Goal: Task Accomplishment & Management: Manage account settings

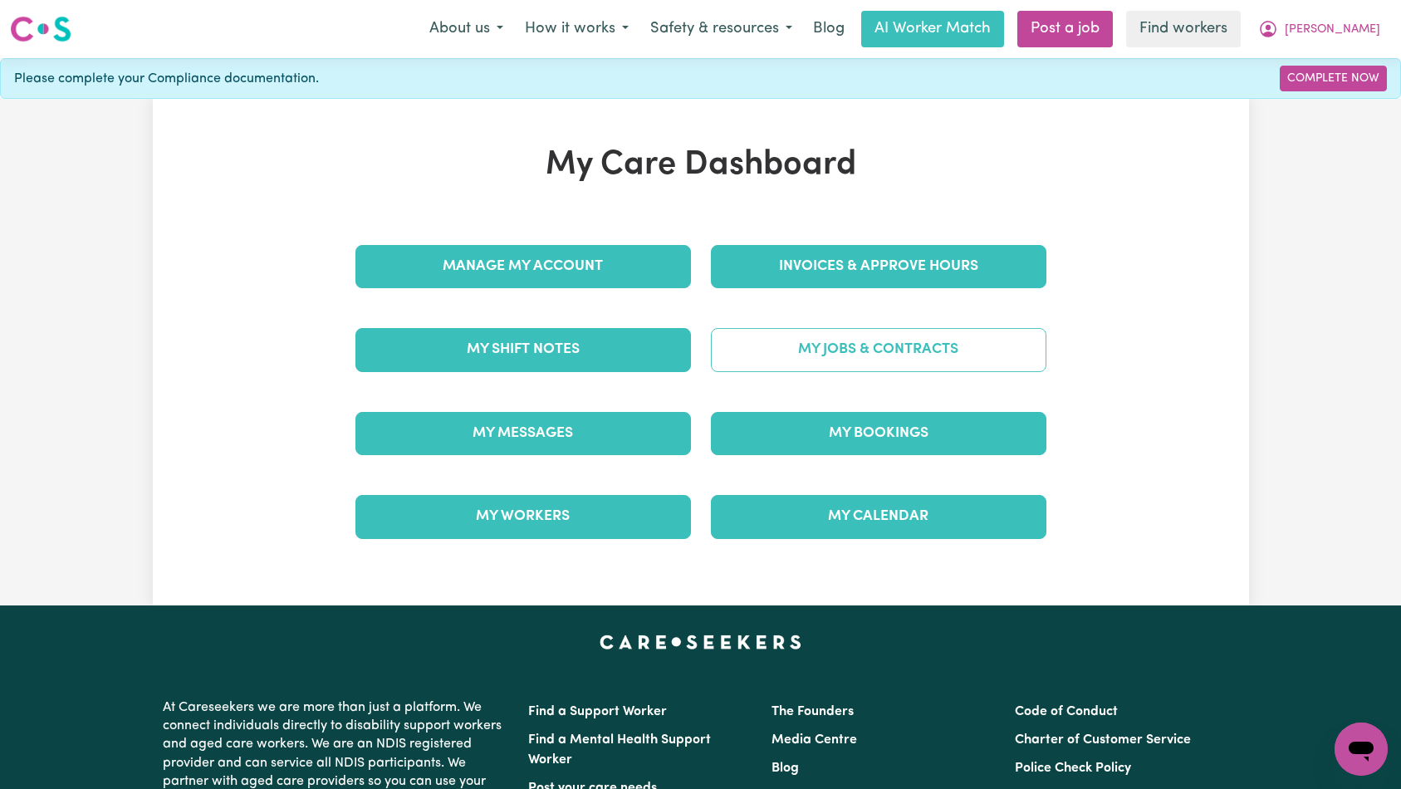
click at [833, 340] on link "My Jobs & Contracts" at bounding box center [879, 349] width 336 height 43
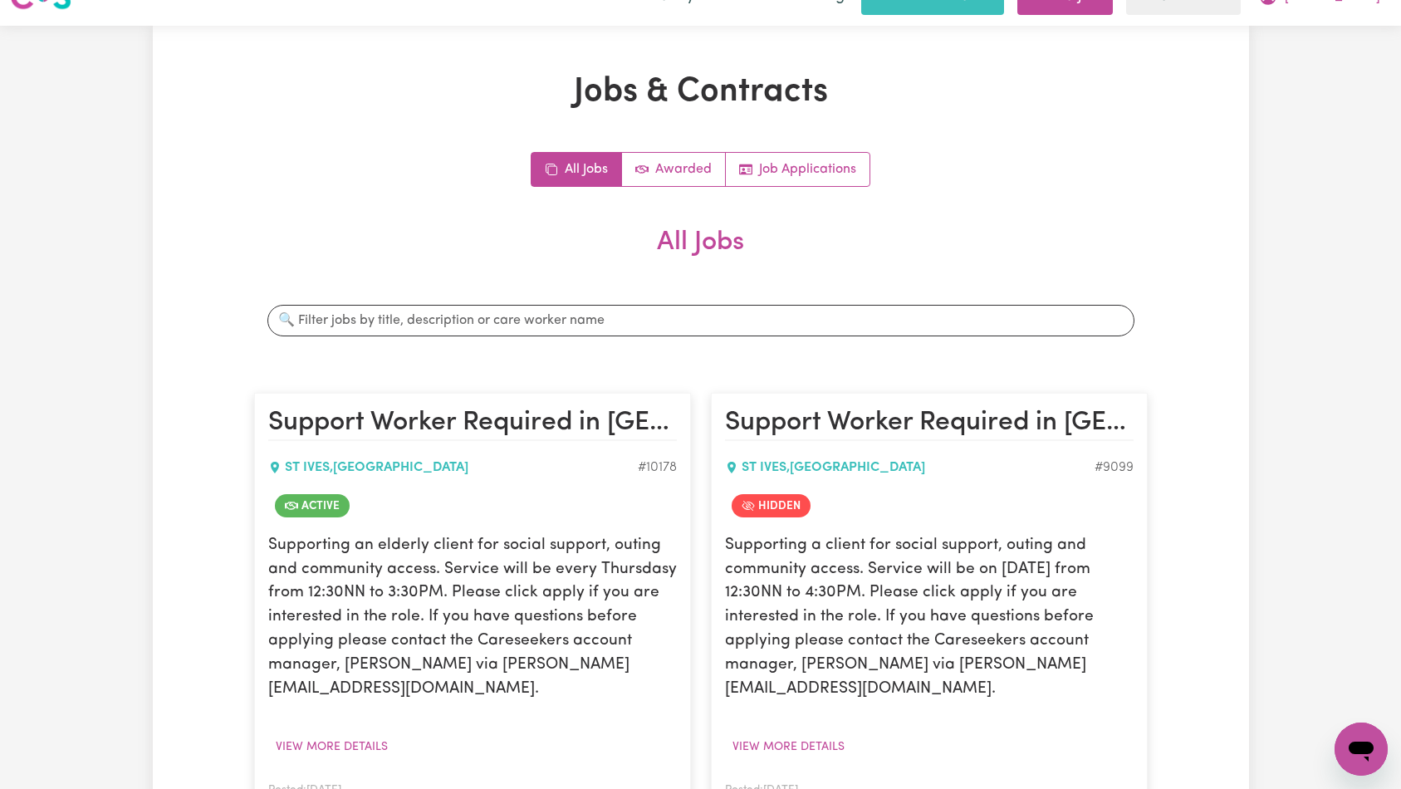
scroll to position [191, 0]
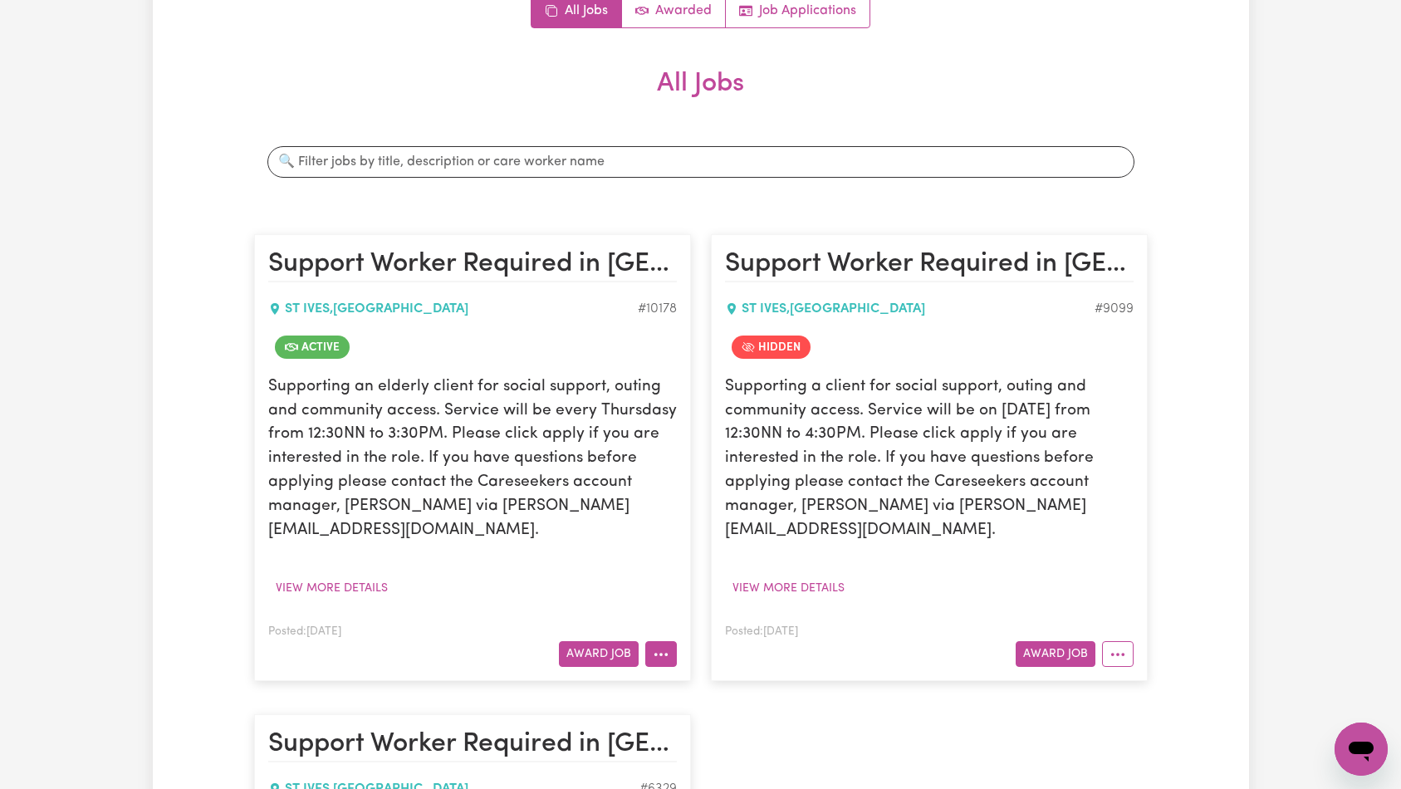
click at [664, 646] on icon "More options" at bounding box center [661, 654] width 17 height 17
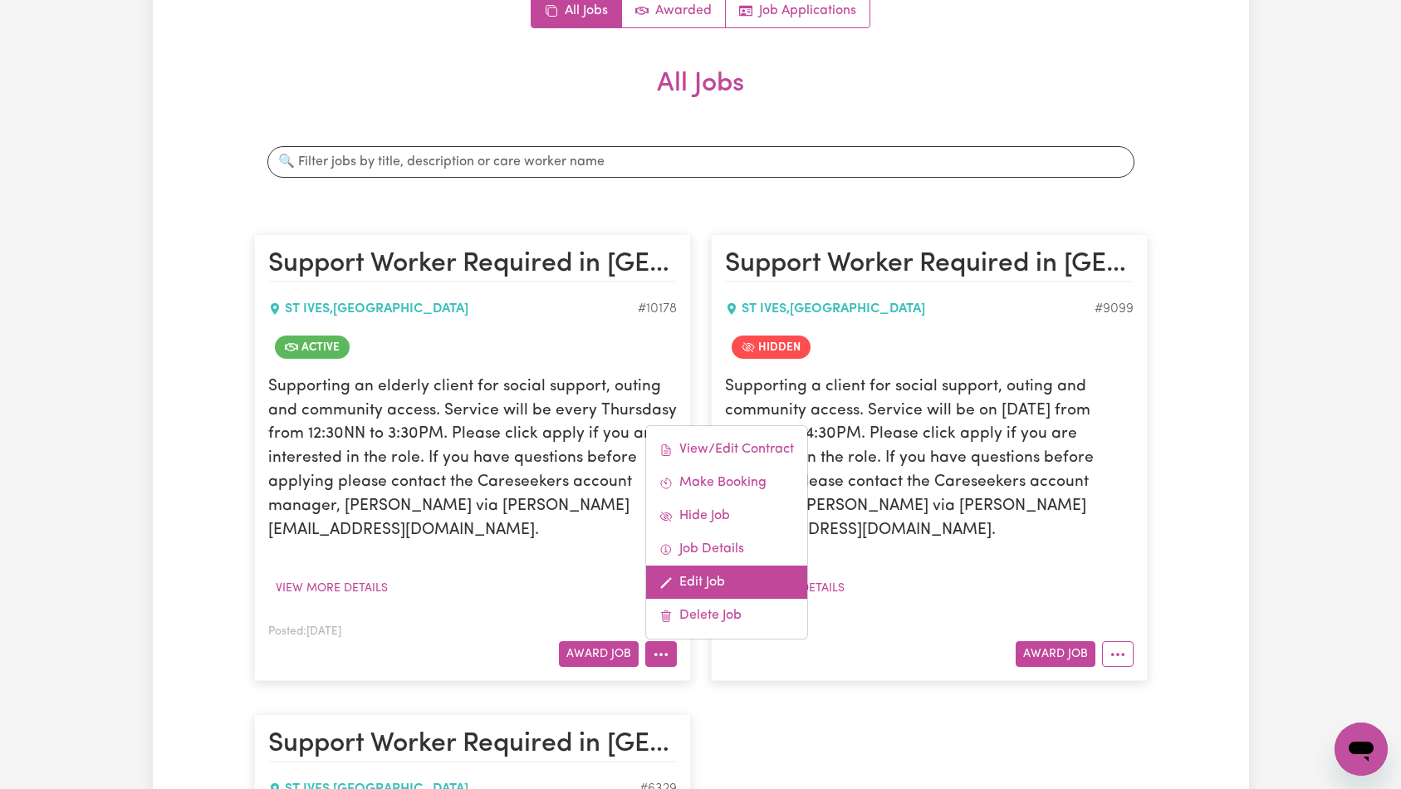
click at [721, 566] on link "Edit Job" at bounding box center [726, 582] width 161 height 33
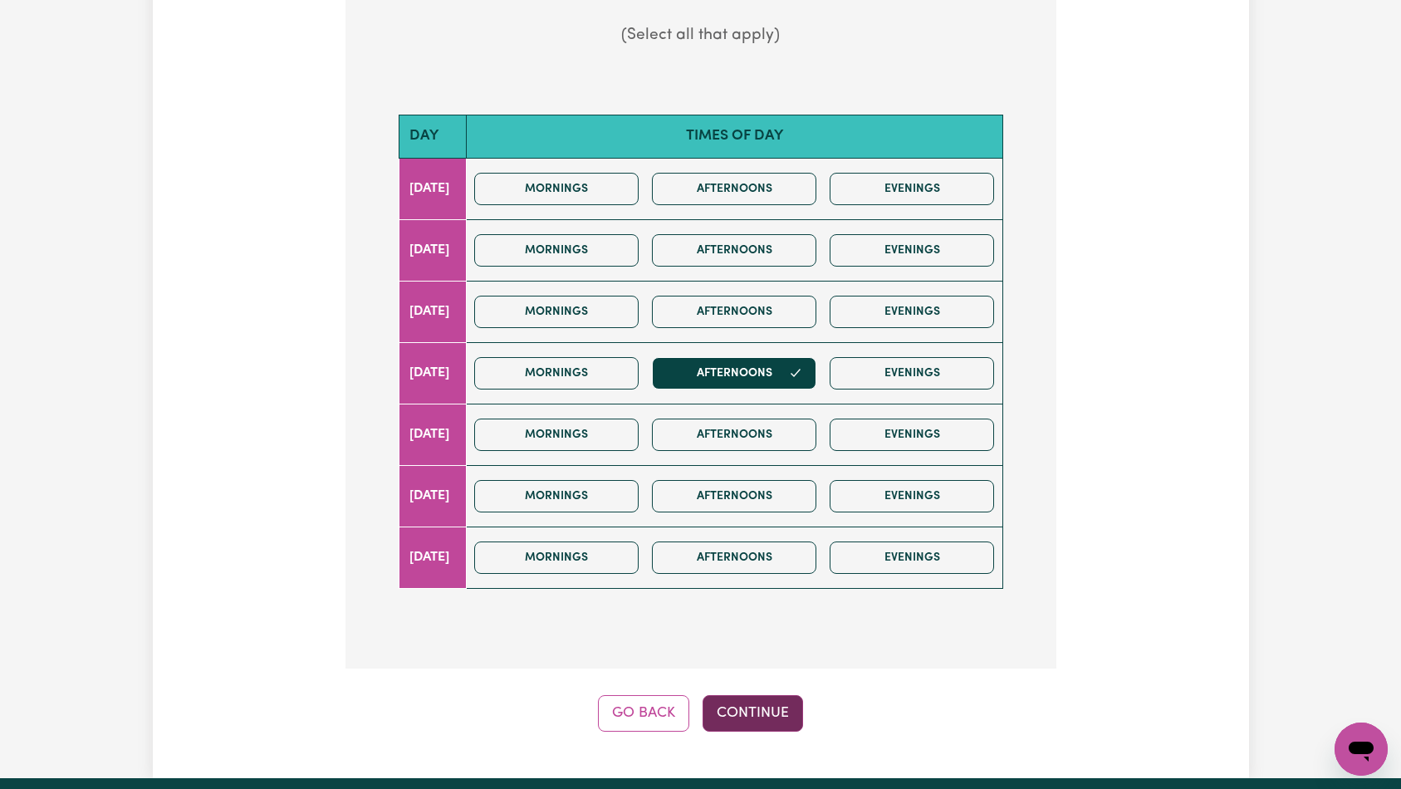
click at [760, 695] on button "Continue" at bounding box center [753, 713] width 100 height 37
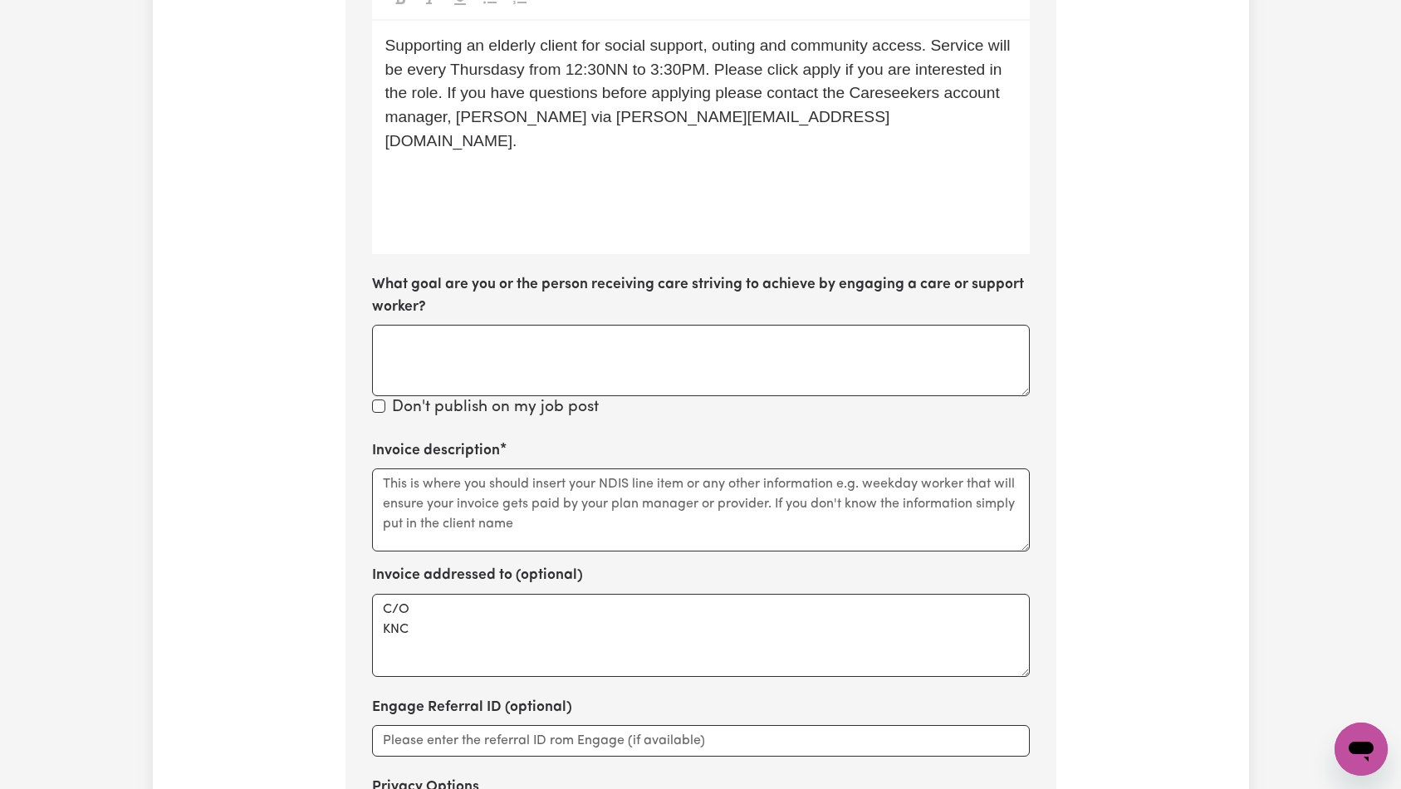
scroll to position [683, 0]
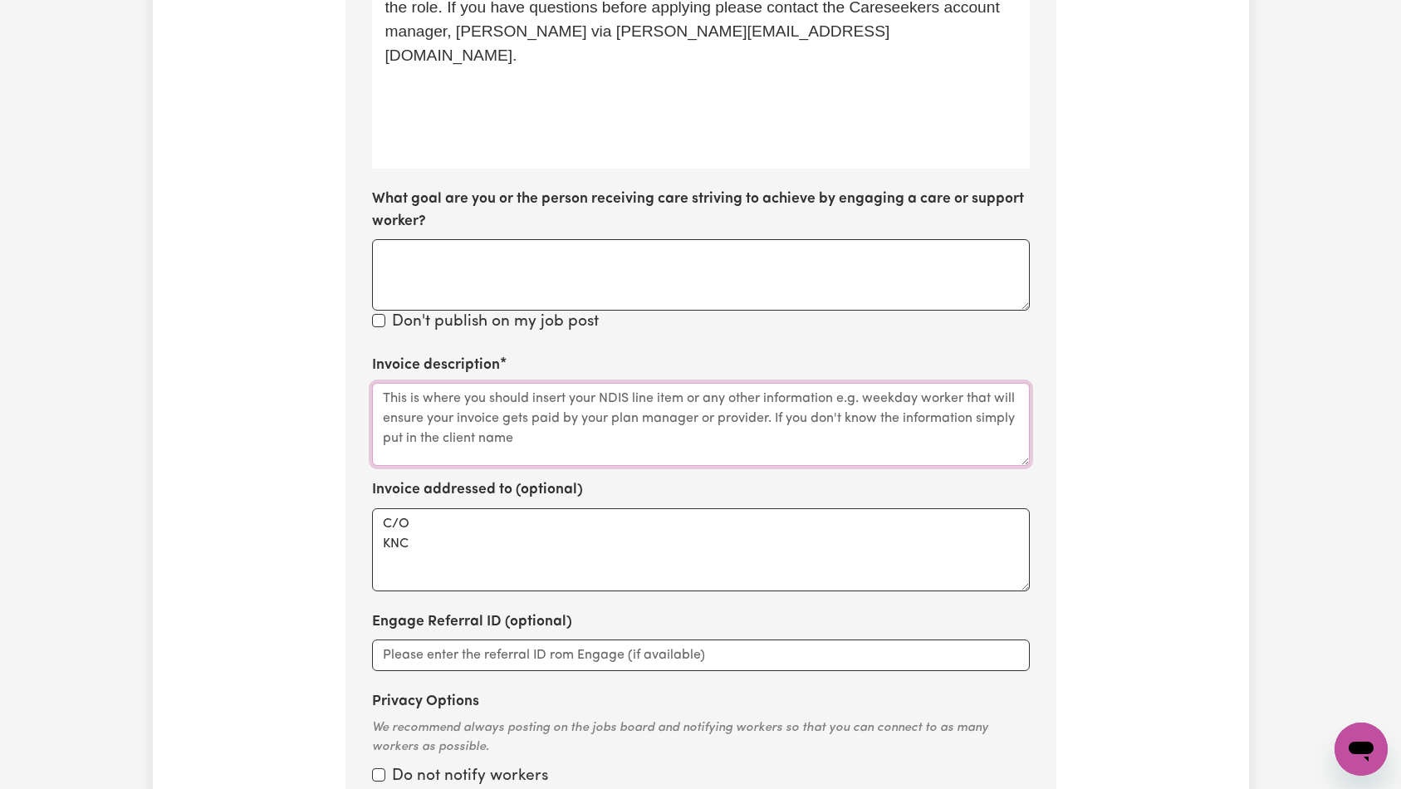
click at [630, 383] on textarea "Invoice description" at bounding box center [701, 424] width 658 height 83
paste textarea "Domestic support and Social Support"
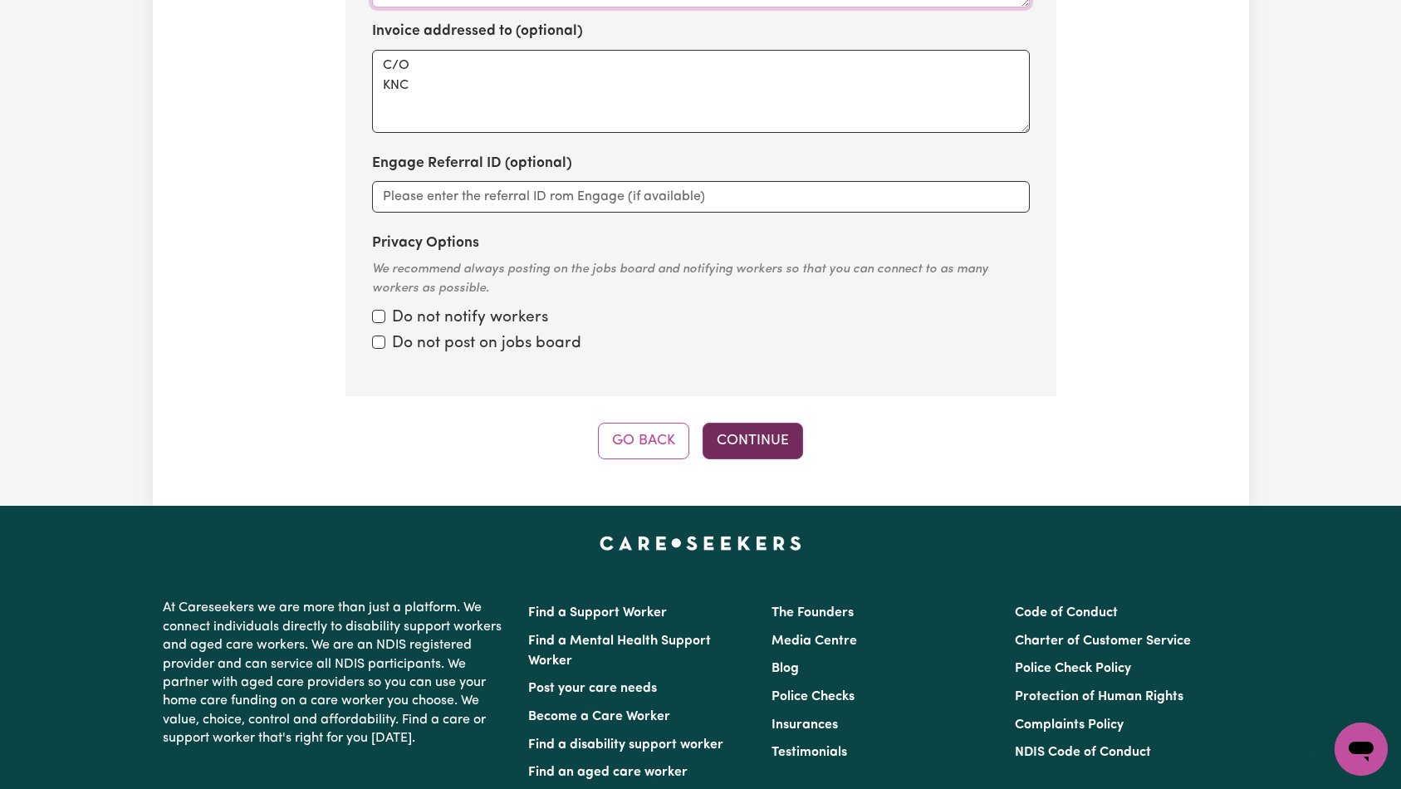
type textarea "Domestic support and Social Support"
click at [764, 423] on button "Continue" at bounding box center [753, 441] width 100 height 37
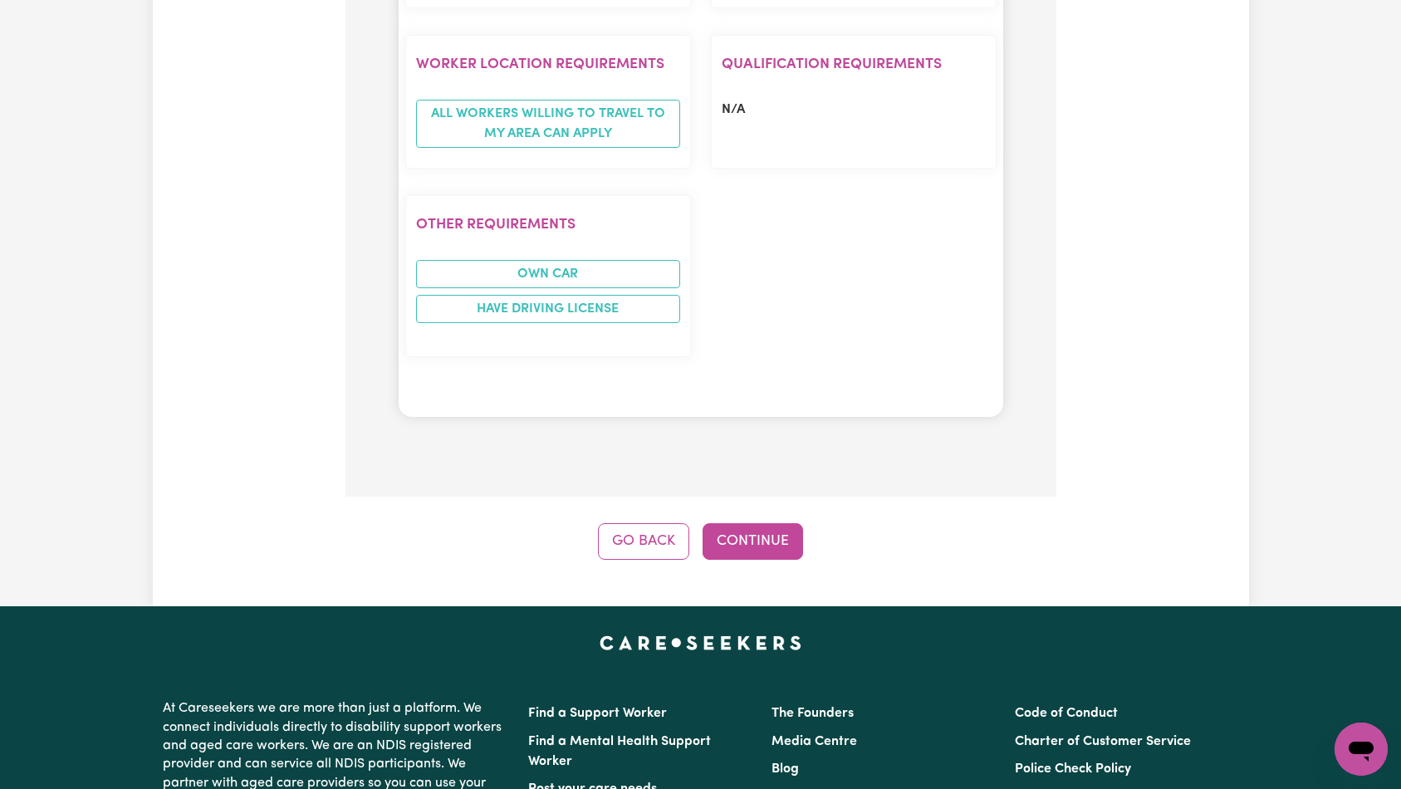
scroll to position [1436, 0]
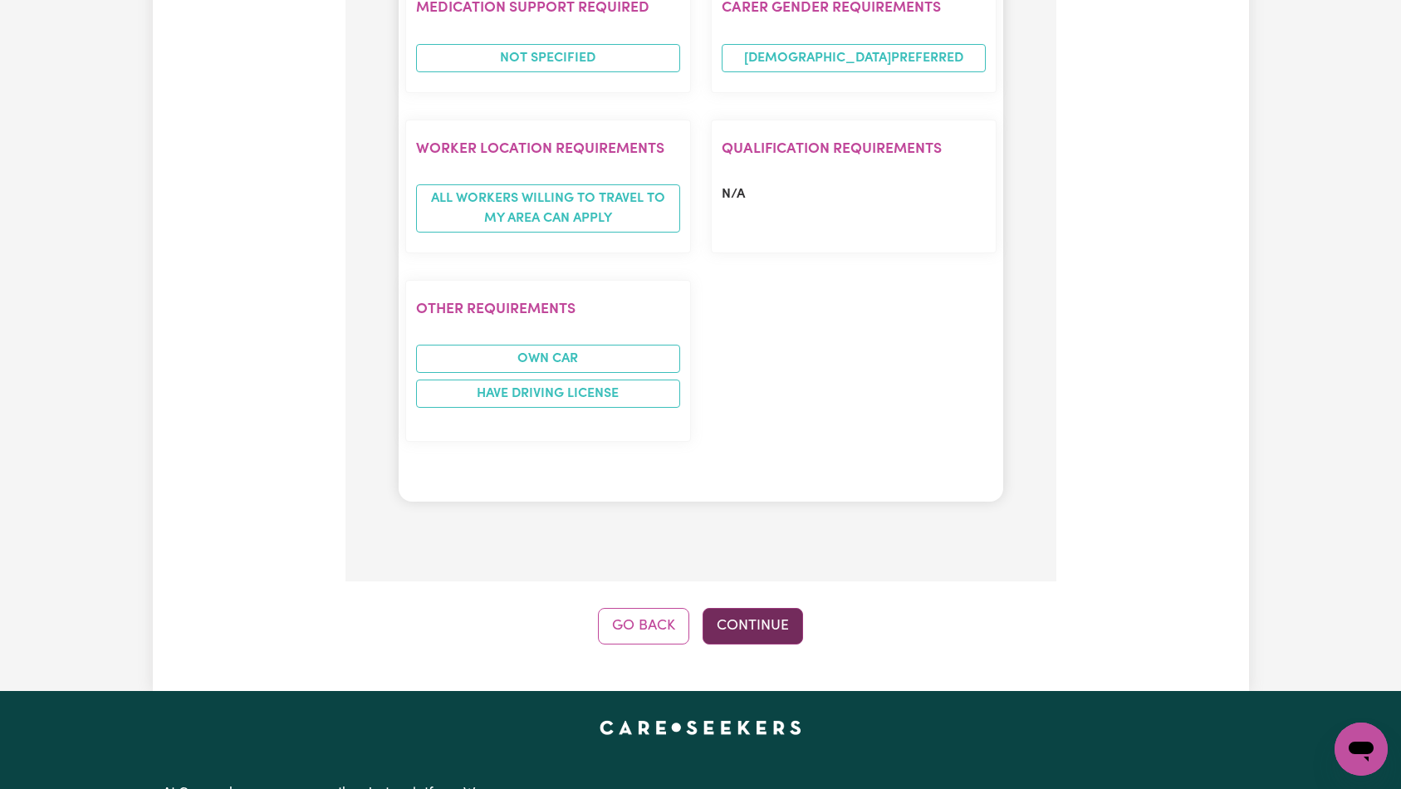
click at [759, 608] on button "Continue" at bounding box center [753, 626] width 100 height 37
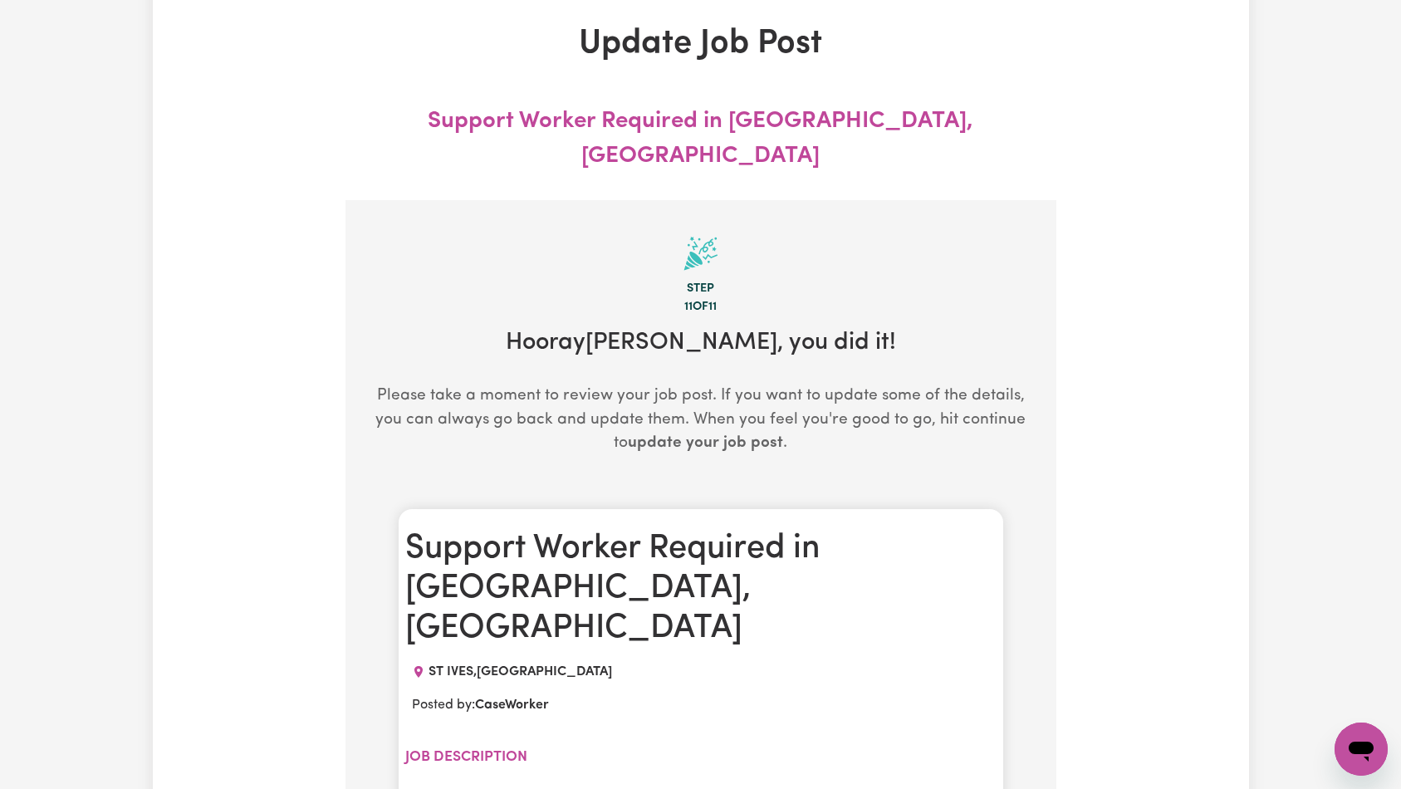
scroll to position [0, 0]
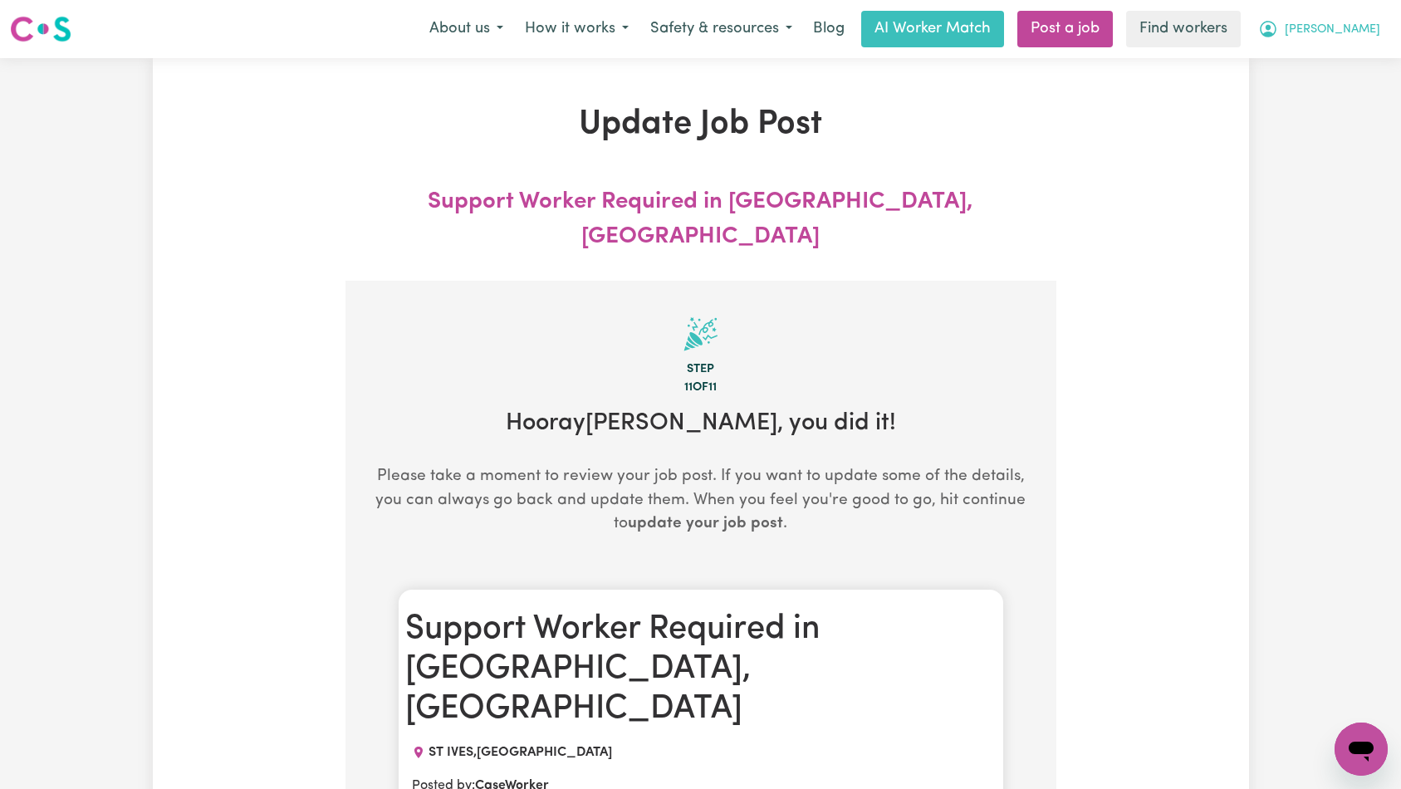
click at [1342, 42] on button "[PERSON_NAME]" at bounding box center [1319, 29] width 144 height 35
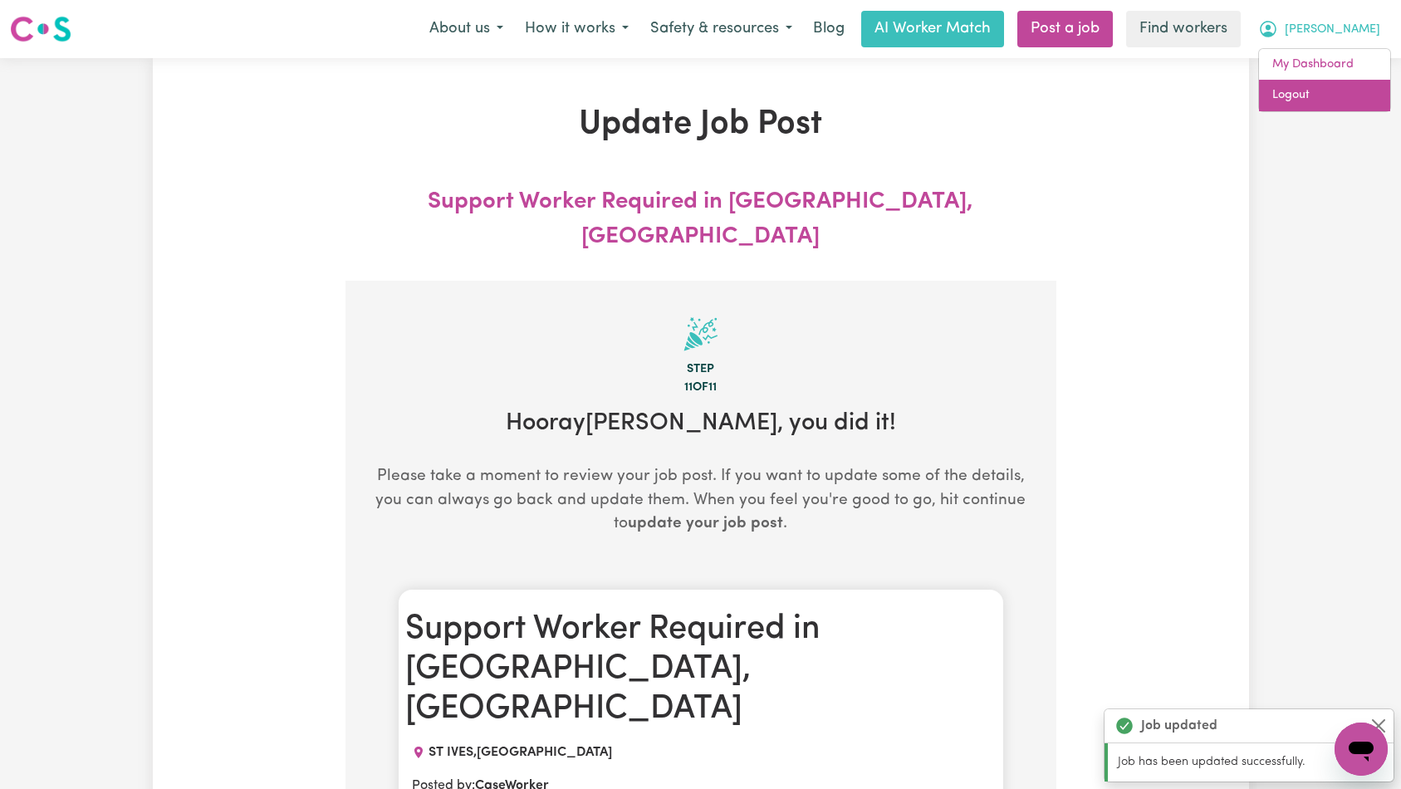
click at [1335, 94] on link "Logout" at bounding box center [1324, 96] width 131 height 32
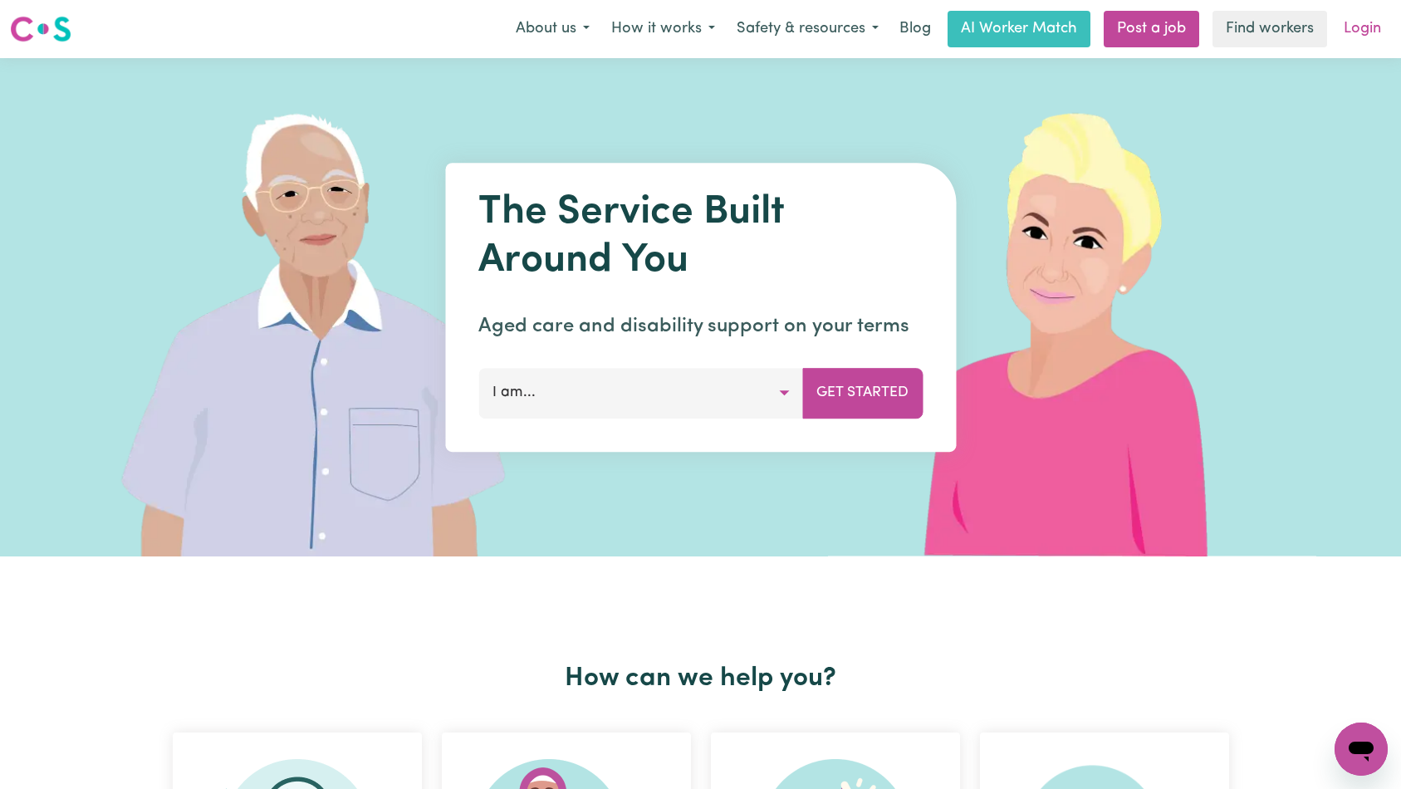
click at [1368, 29] on link "Login" at bounding box center [1362, 29] width 57 height 37
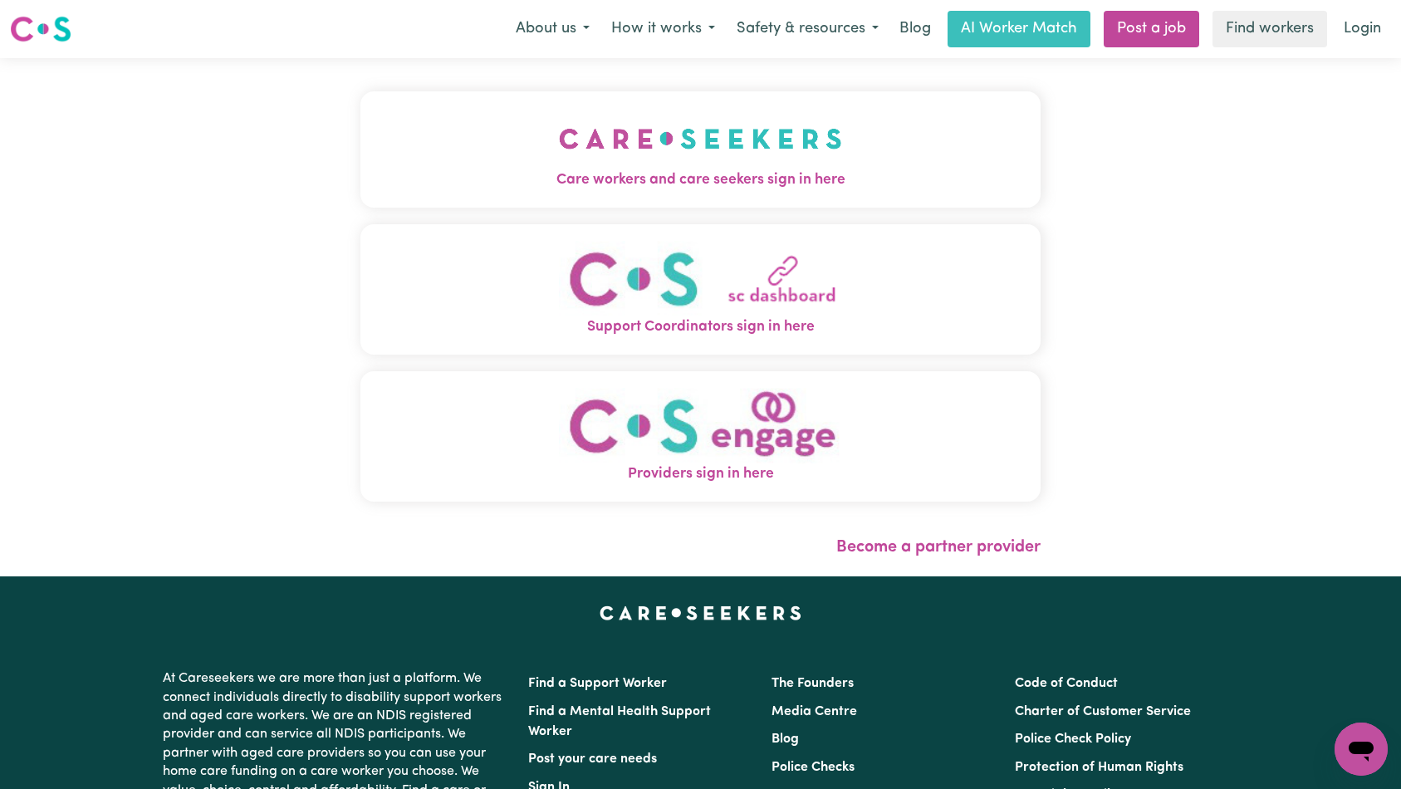
click at [559, 164] on img "Care workers and care seekers sign in here" at bounding box center [700, 138] width 283 height 61
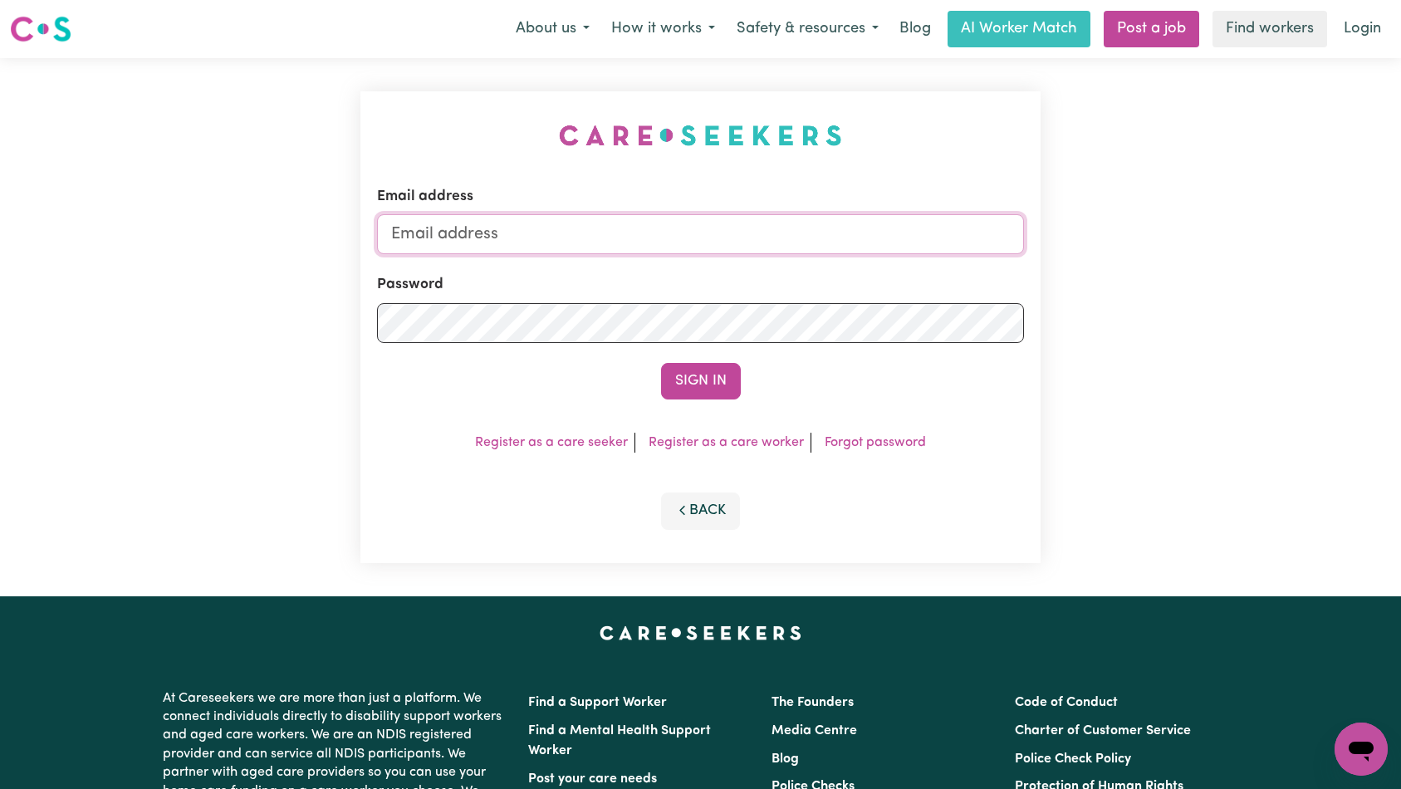
click at [723, 243] on input "Email address" at bounding box center [701, 234] width 648 height 40
type input "[EMAIL_ADDRESS][DOMAIN_NAME]"
click at [705, 371] on button "Sign In" at bounding box center [701, 381] width 80 height 37
